Goal: Find specific page/section: Find specific page/section

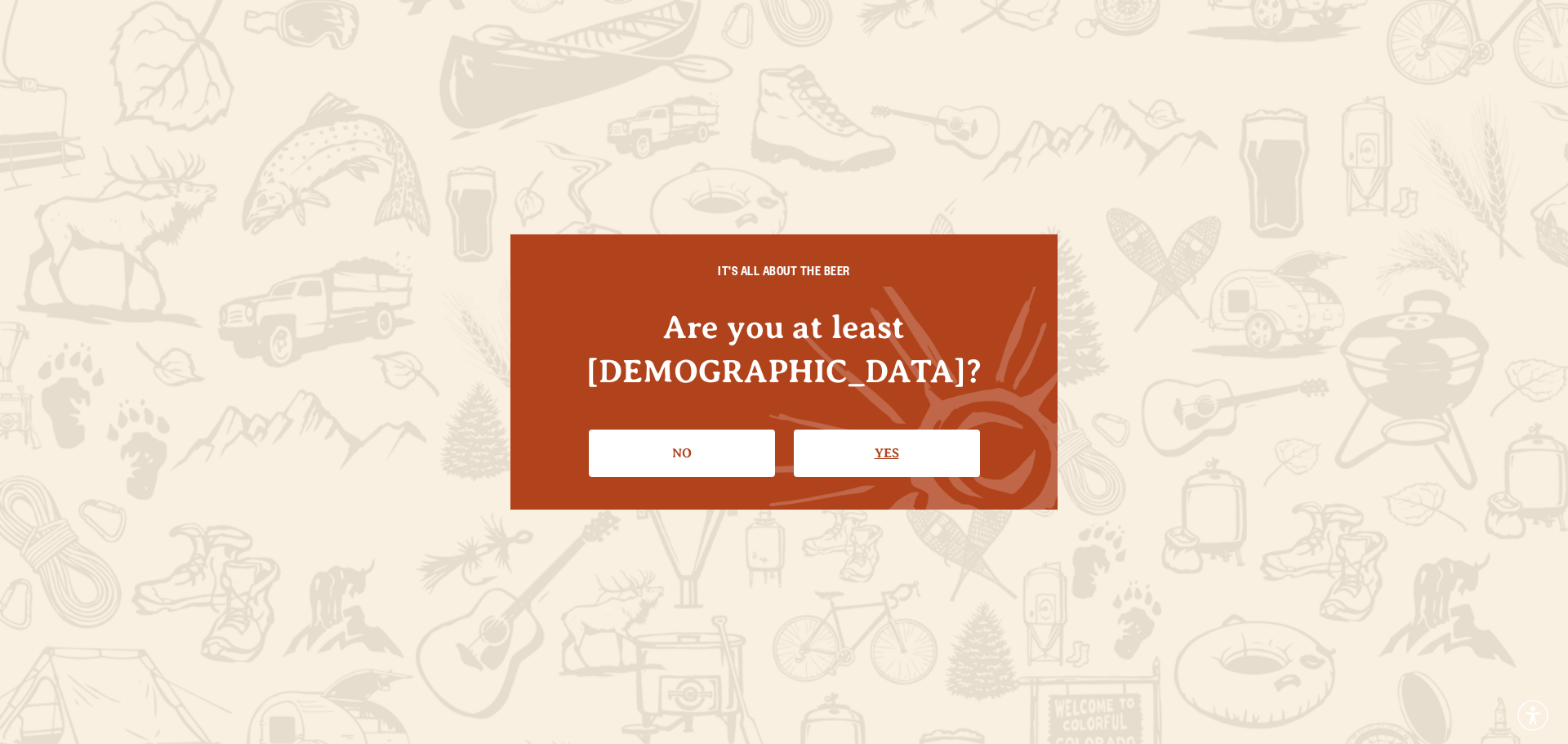
click at [916, 453] on link "Yes" at bounding box center [887, 453] width 186 height 47
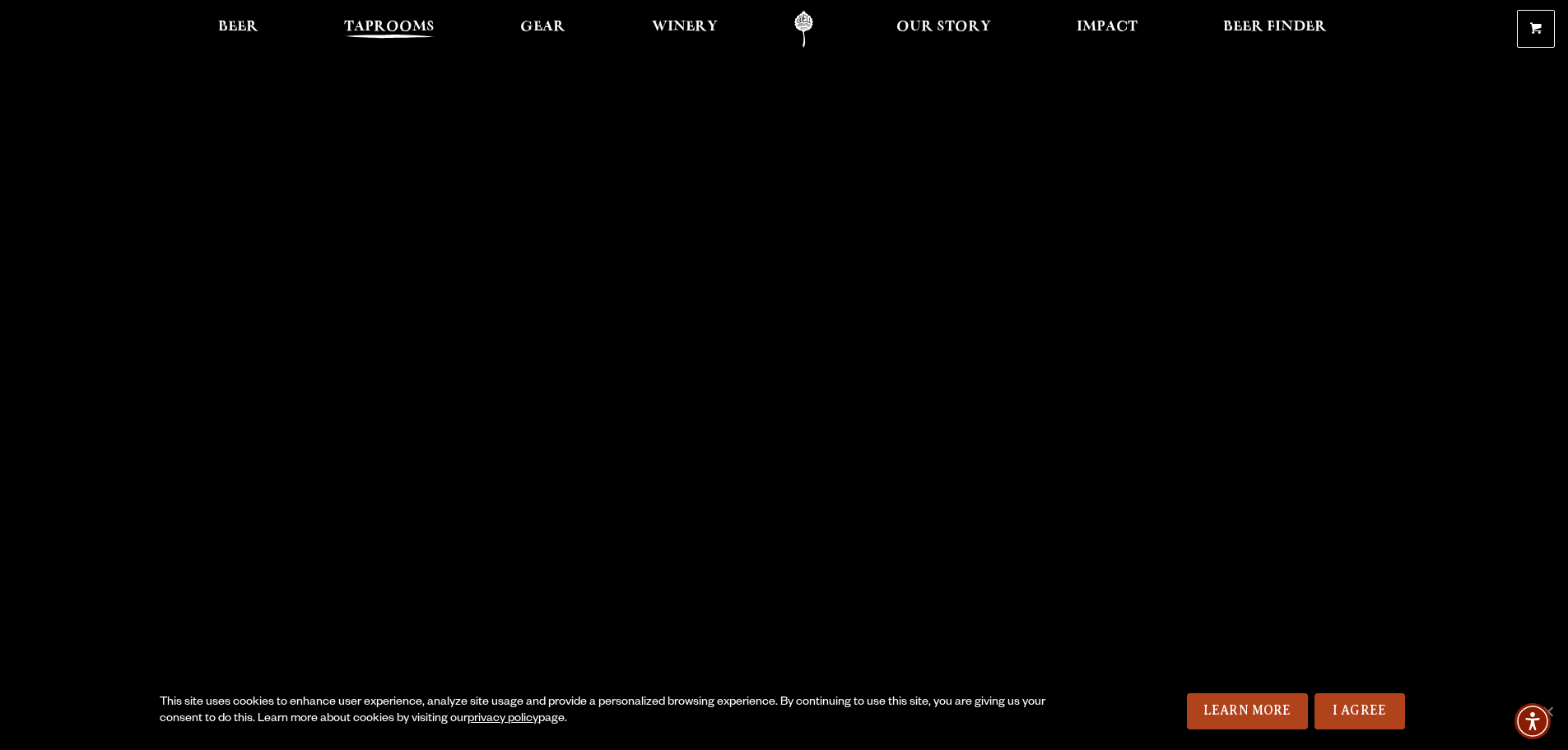
click at [400, 27] on span "Taprooms" at bounding box center [389, 26] width 90 height 13
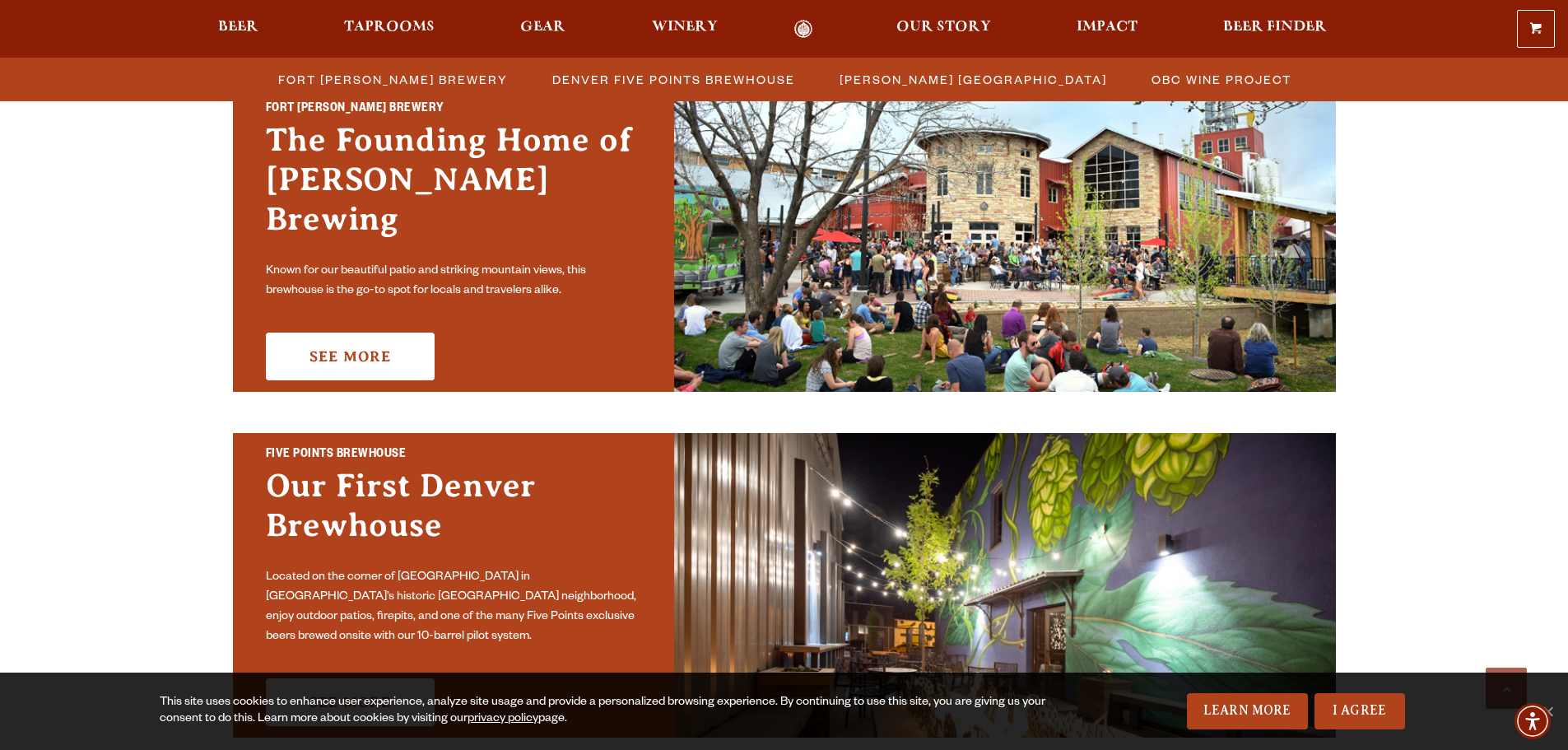
scroll to position [494, 0]
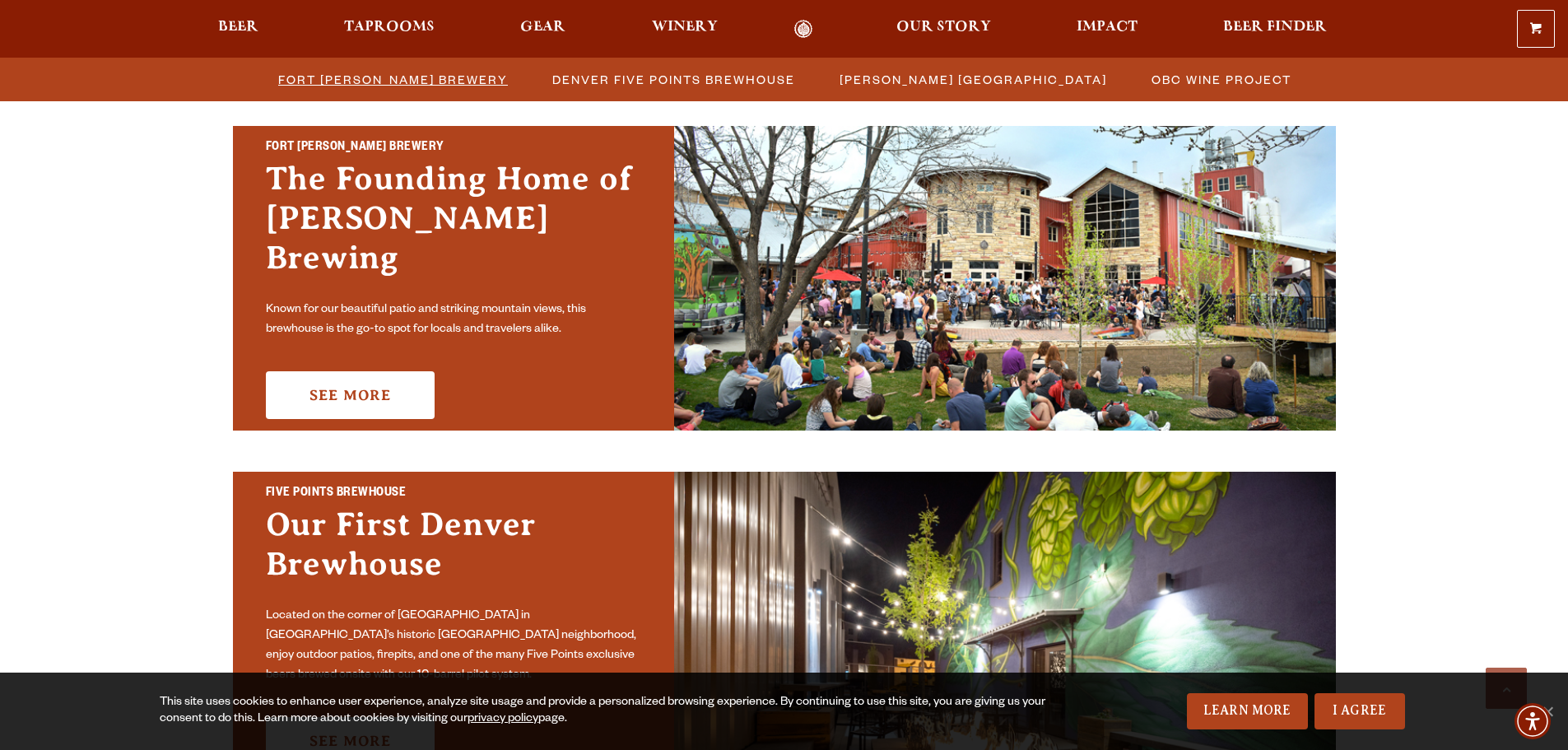
click at [402, 84] on span "Fort [PERSON_NAME] Brewery" at bounding box center [393, 79] width 230 height 24
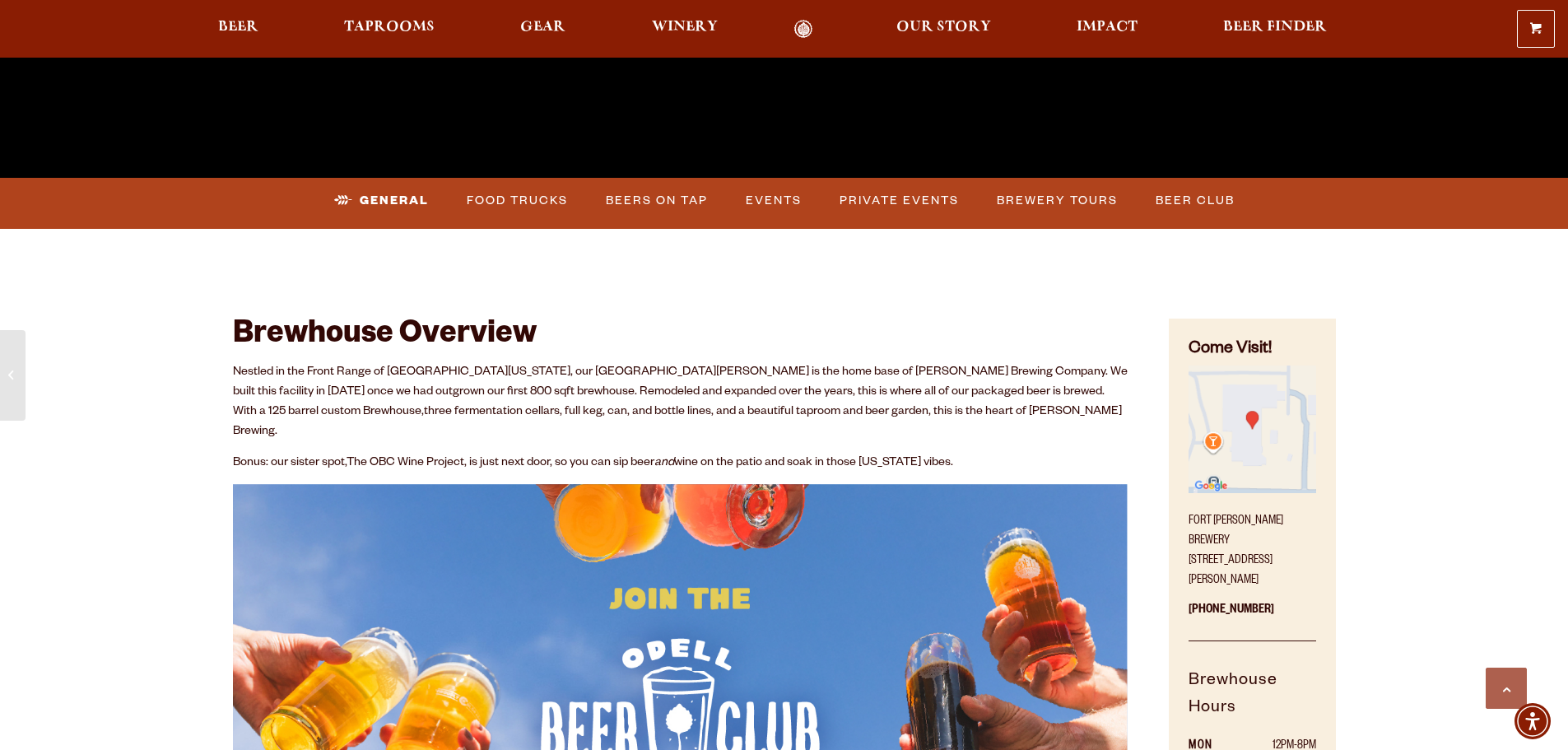
scroll to position [659, 0]
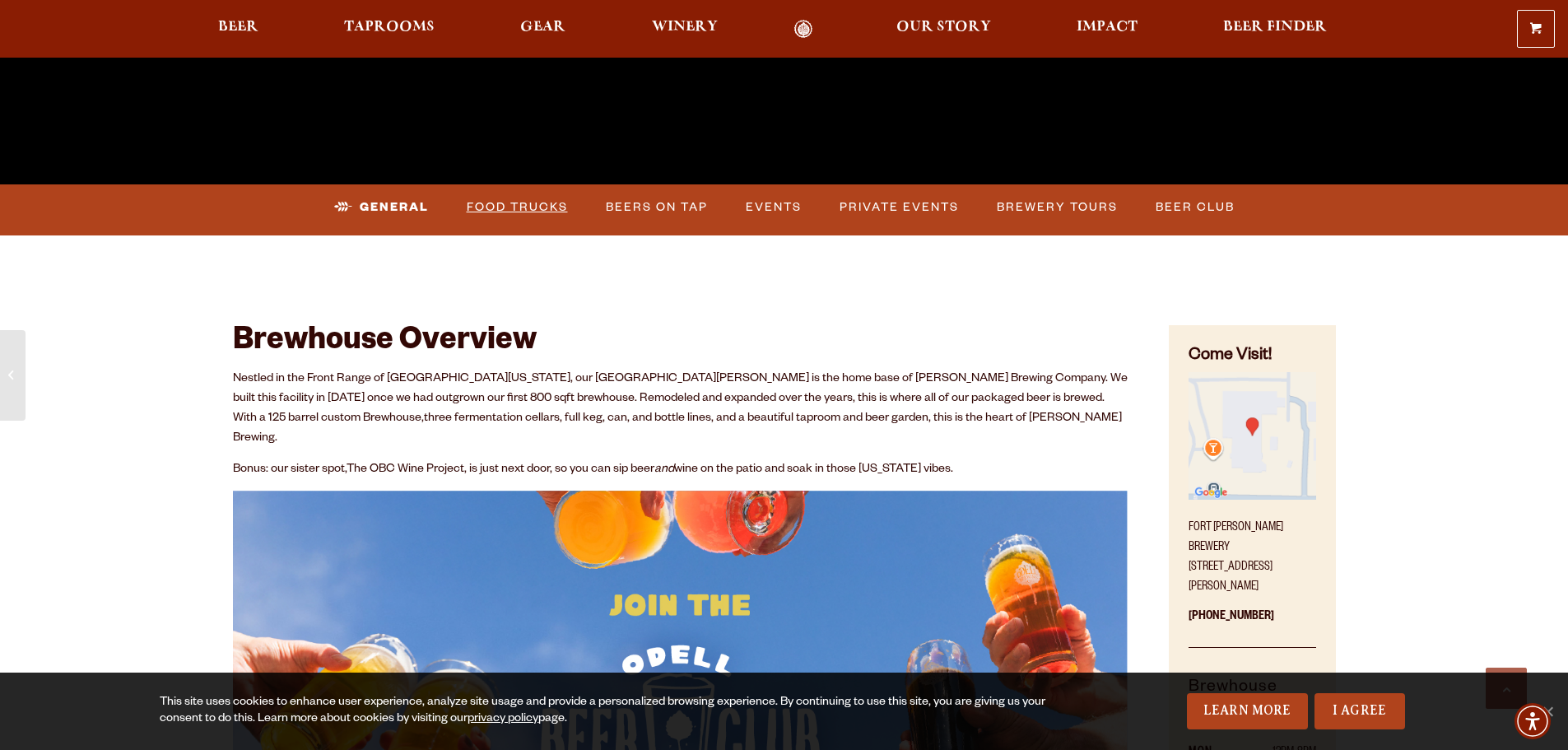
click at [523, 203] on link "Food Trucks" at bounding box center [517, 207] width 115 height 38
click at [554, 206] on link "Food Trucks" at bounding box center [503, 207] width 144 height 38
click at [519, 209] on link "Food Trucks" at bounding box center [503, 207] width 144 height 38
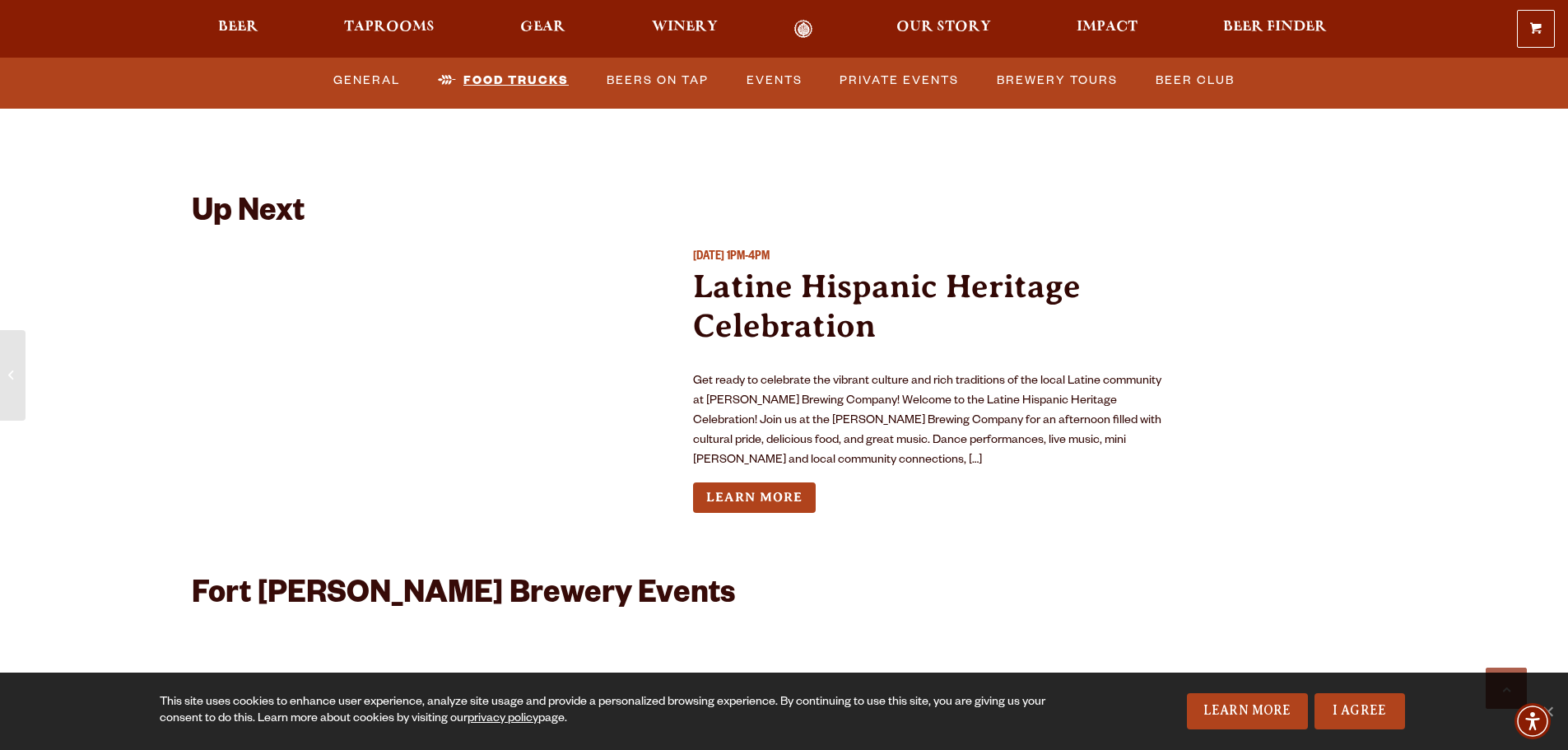
scroll to position [7180, 0]
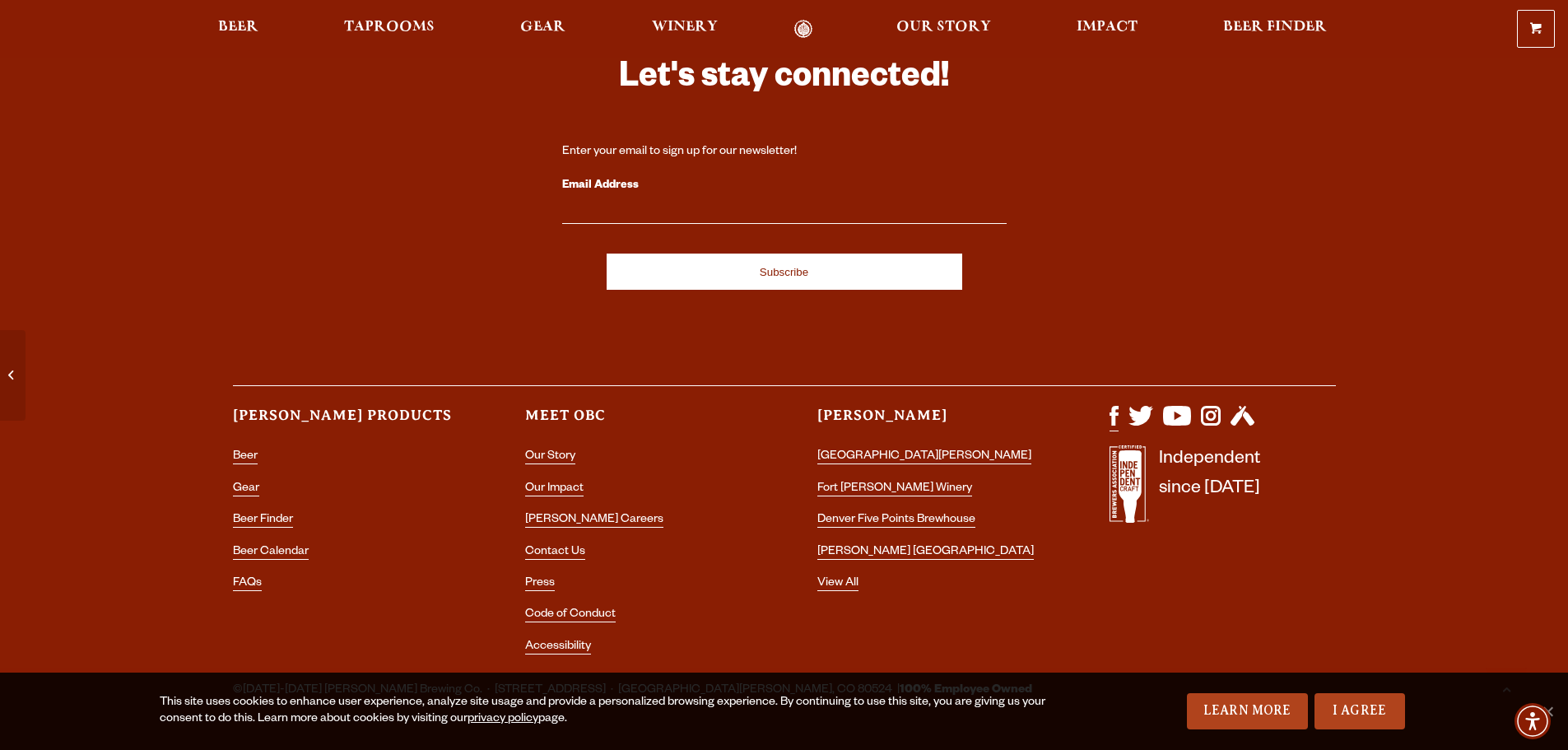
click at [1112, 406] on img "Visit us on Facebook" at bounding box center [1114, 415] width 9 height 20
